Goal: Task Accomplishment & Management: Complete application form

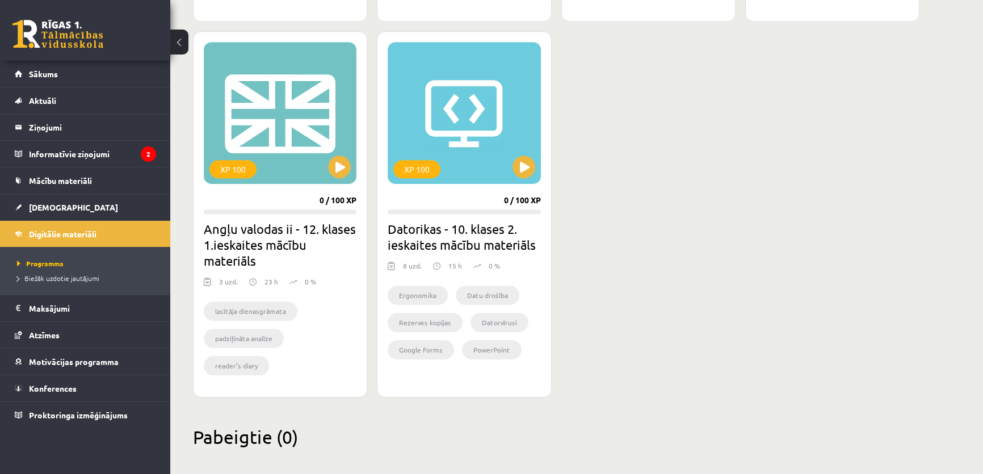
scroll to position [1012, 0]
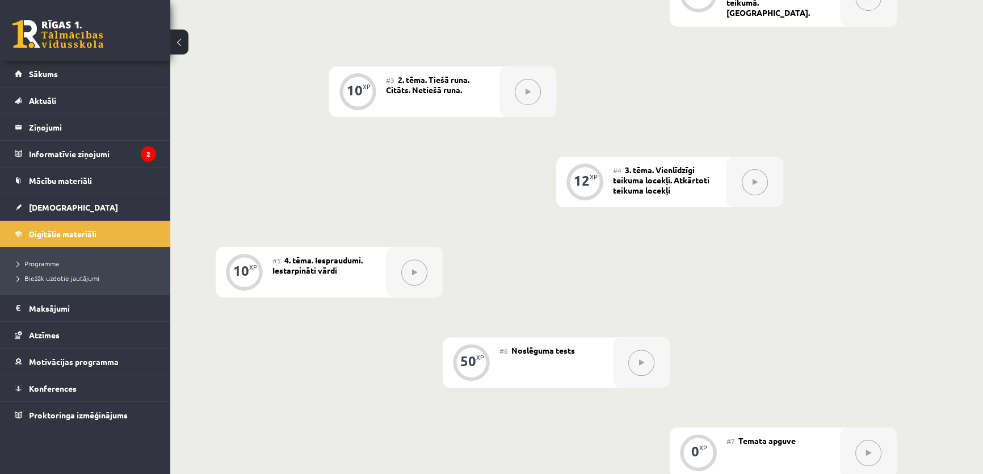
scroll to position [430, 0]
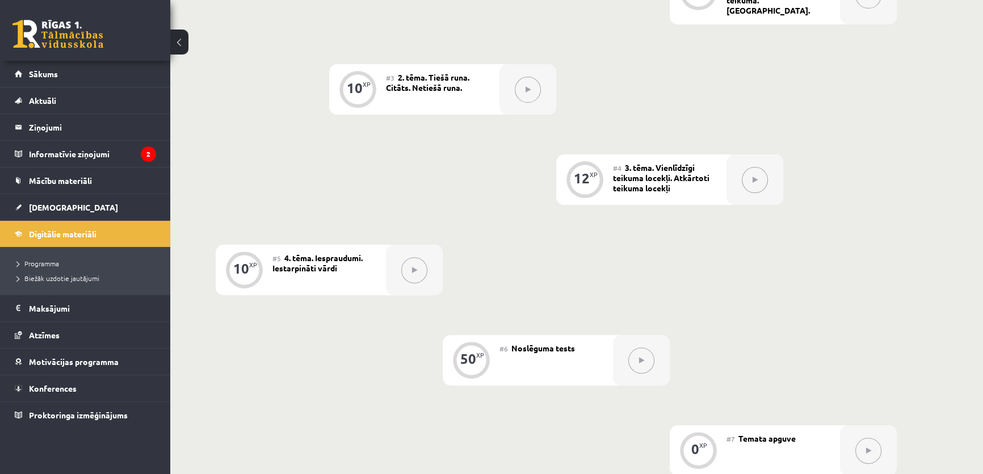
drag, startPoint x: 757, startPoint y: 106, endPoint x: 736, endPoint y: 94, distance: 24.2
click at [736, 94] on div "0 XP #1 Pirms sāc mācīties! Ievads. 18 XP #2 1.tēma. Sintaktiskās konstrukcijas…" at bounding box center [556, 175] width 681 height 599
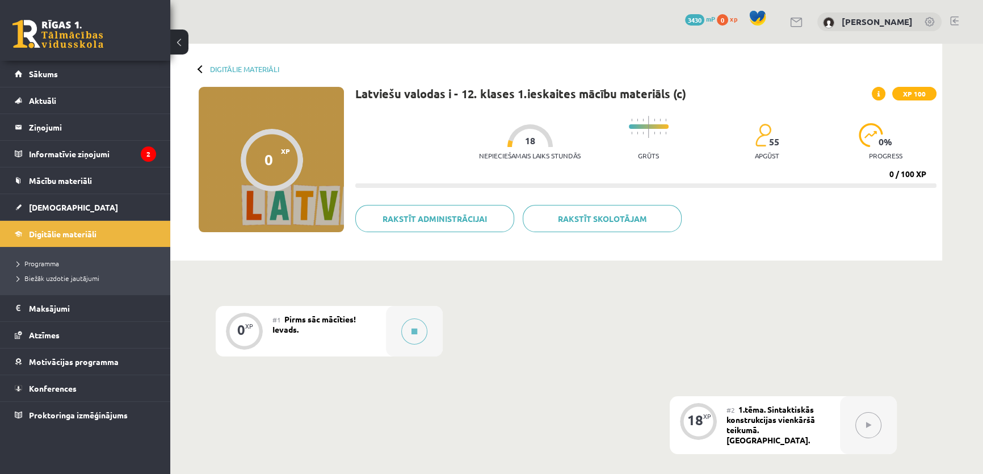
scroll to position [258, 0]
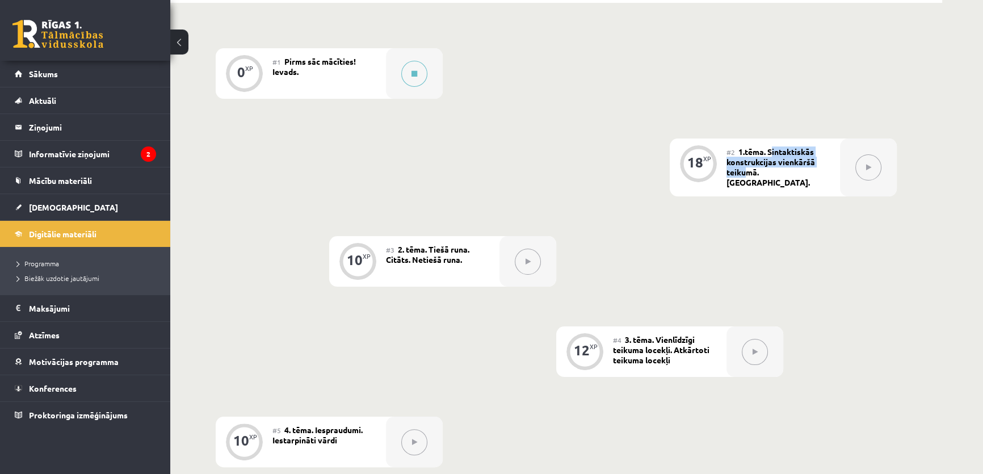
drag, startPoint x: 772, startPoint y: 148, endPoint x: 744, endPoint y: 176, distance: 39.7
click at [744, 176] on div "#2 1.tēma. Sintaktiskās konstrukcijas vienkāršā teikumā. Uzruna." at bounding box center [784, 168] width 114 height 58
drag, startPoint x: 420, startPoint y: 251, endPoint x: 844, endPoint y: 261, distance: 424.2
drag, startPoint x: 844, startPoint y: 261, endPoint x: 586, endPoint y: 275, distance: 258.2
click at [586, 275] on div "0 XP #1 Pirms sāc mācīties! Ievads. 18 XP #2 1.tēma. Sintaktiskās konstrukcijas…" at bounding box center [556, 347] width 681 height 599
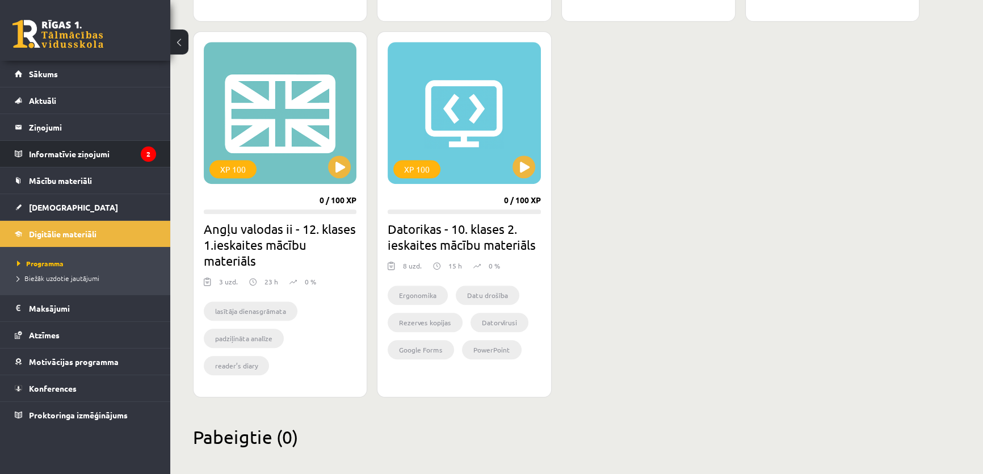
scroll to position [1022, 0]
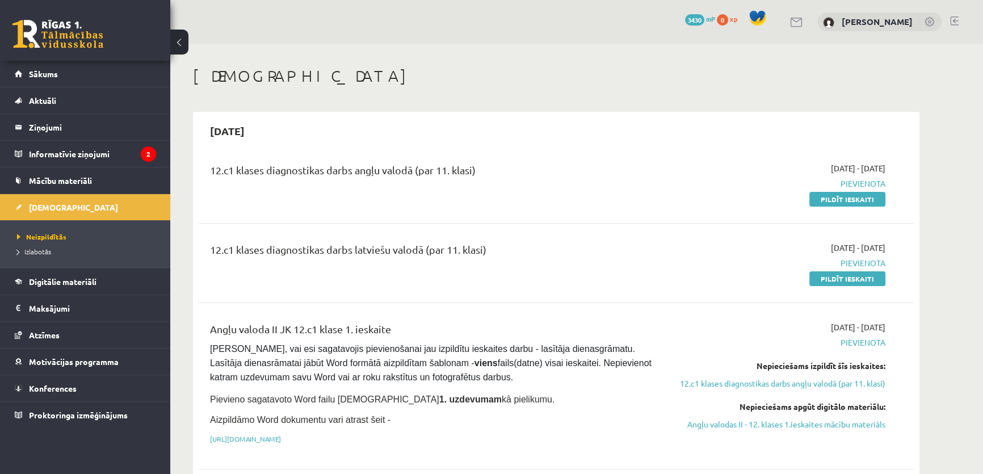
drag, startPoint x: 237, startPoint y: 125, endPoint x: 271, endPoint y: 127, distance: 34.1
click at [256, 127] on h2 "2025-09-15" at bounding box center [227, 131] width 57 height 27
drag, startPoint x: 240, startPoint y: 130, endPoint x: 274, endPoint y: 135, distance: 34.4
click at [256, 135] on h2 "2025-09-15" at bounding box center [227, 131] width 57 height 27
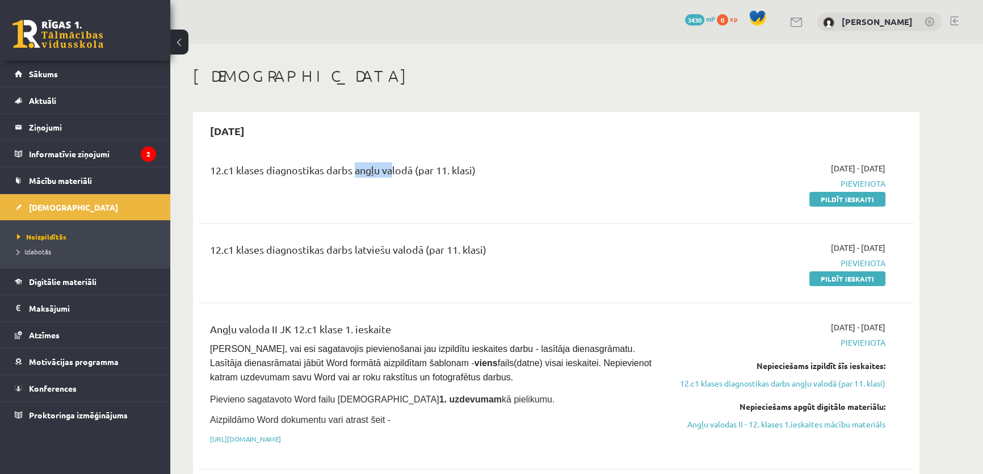
drag, startPoint x: 374, startPoint y: 167, endPoint x: 388, endPoint y: 165, distance: 14.4
click at [387, 165] on div "12.c1 klases diagnostikas darbs angļu valodā (par 11. klasi)" at bounding box center [432, 172] width 444 height 21
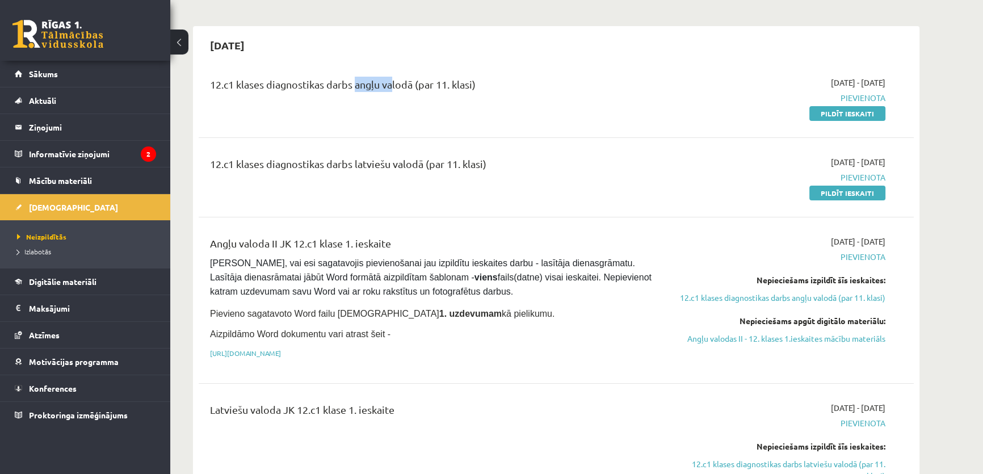
scroll to position [258, 0]
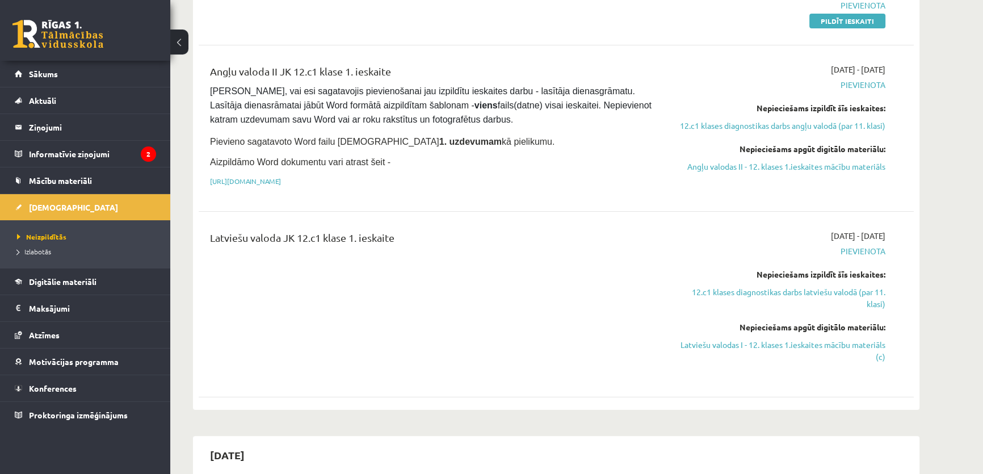
drag, startPoint x: 403, startPoint y: 241, endPoint x: 200, endPoint y: 235, distance: 202.8
click at [200, 235] on div "Latviešu valoda JK 12.c1 klase 1. ieskaite 2025-09-01 - 2025-09-15 Pievienota N…" at bounding box center [556, 304] width 715 height 171
click at [218, 258] on div "Latviešu valoda JK 12.c1 klase 1. ieskaite" at bounding box center [433, 304] width 462 height 149
drag, startPoint x: 242, startPoint y: 137, endPoint x: 312, endPoint y: 132, distance: 70.1
click at [312, 137] on span "Pievieno sagatavoto Word failu ieskaites 1. uzdevumam kā pielikumu." at bounding box center [382, 142] width 345 height 10
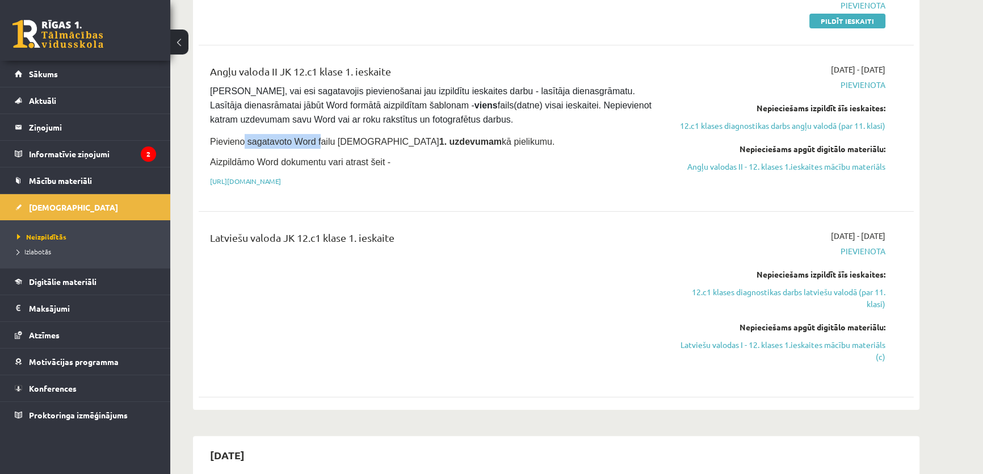
click at [294, 141] on span "Pievieno sagatavoto Word failu ieskaites 1. uzdevumam kā pielikumu." at bounding box center [382, 142] width 345 height 10
drag, startPoint x: 288, startPoint y: 141, endPoint x: 305, endPoint y: 139, distance: 17.2
click at [305, 139] on span "Pievieno sagatavoto Word failu ieskaites 1. uzdevumam kā pielikumu." at bounding box center [382, 142] width 345 height 10
drag, startPoint x: 360, startPoint y: 136, endPoint x: 416, endPoint y: 135, distance: 55.6
click at [416, 137] on span "Pievieno sagatavoto Word failu ieskaites 1. uzdevumam kā pielikumu." at bounding box center [382, 142] width 345 height 10
